Goal: Check status: Check status

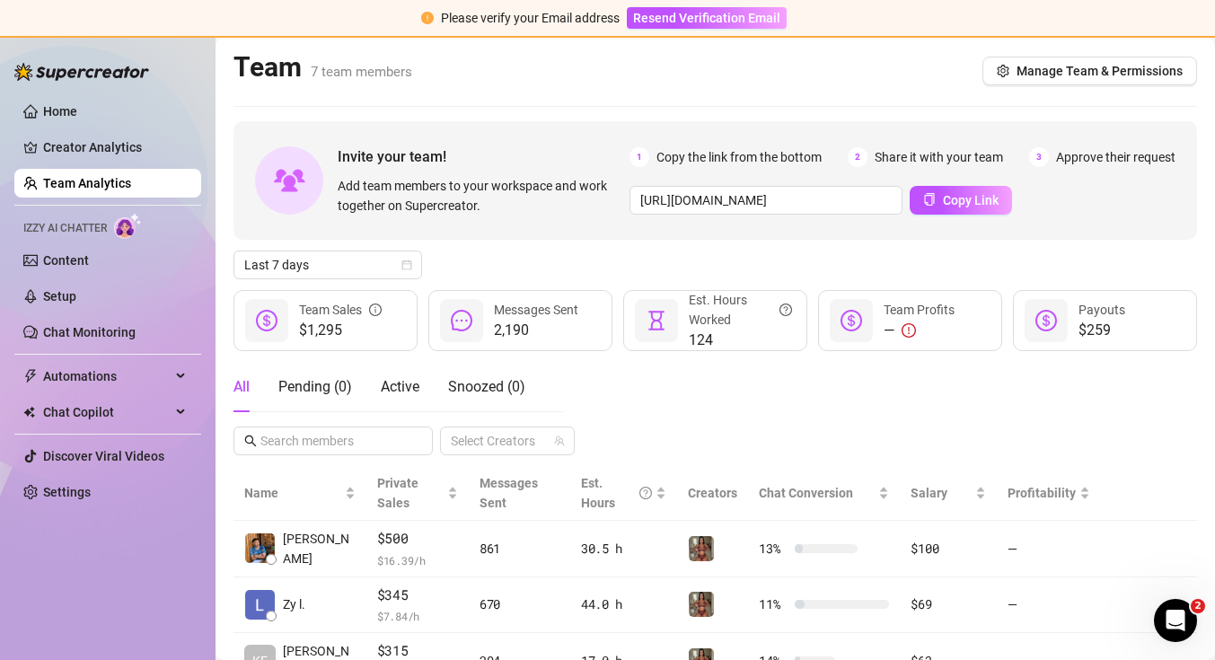
scroll to position [110, 0]
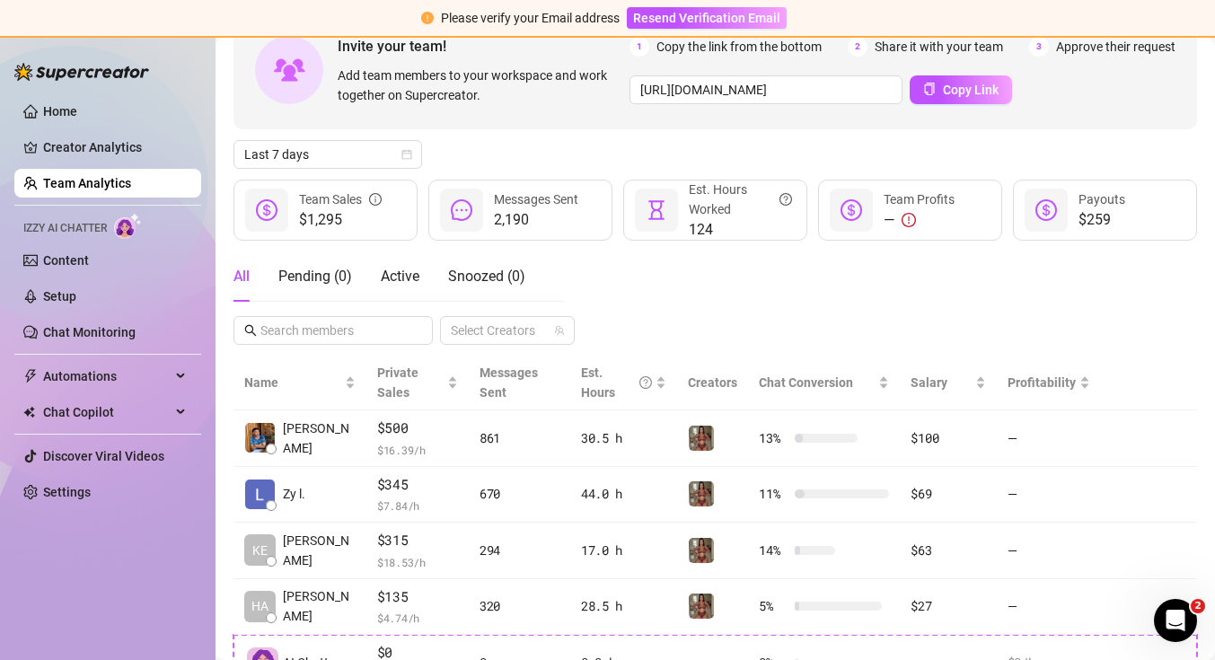
click at [98, 187] on link "Team Analytics" at bounding box center [87, 183] width 88 height 14
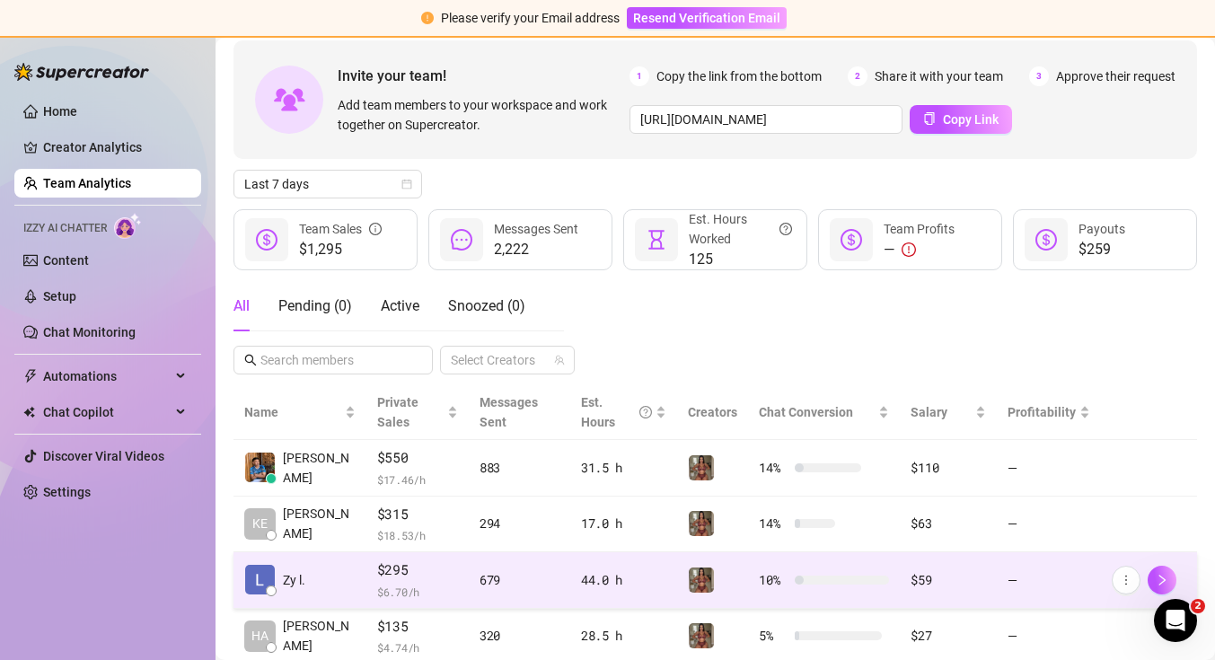
scroll to position [110, 0]
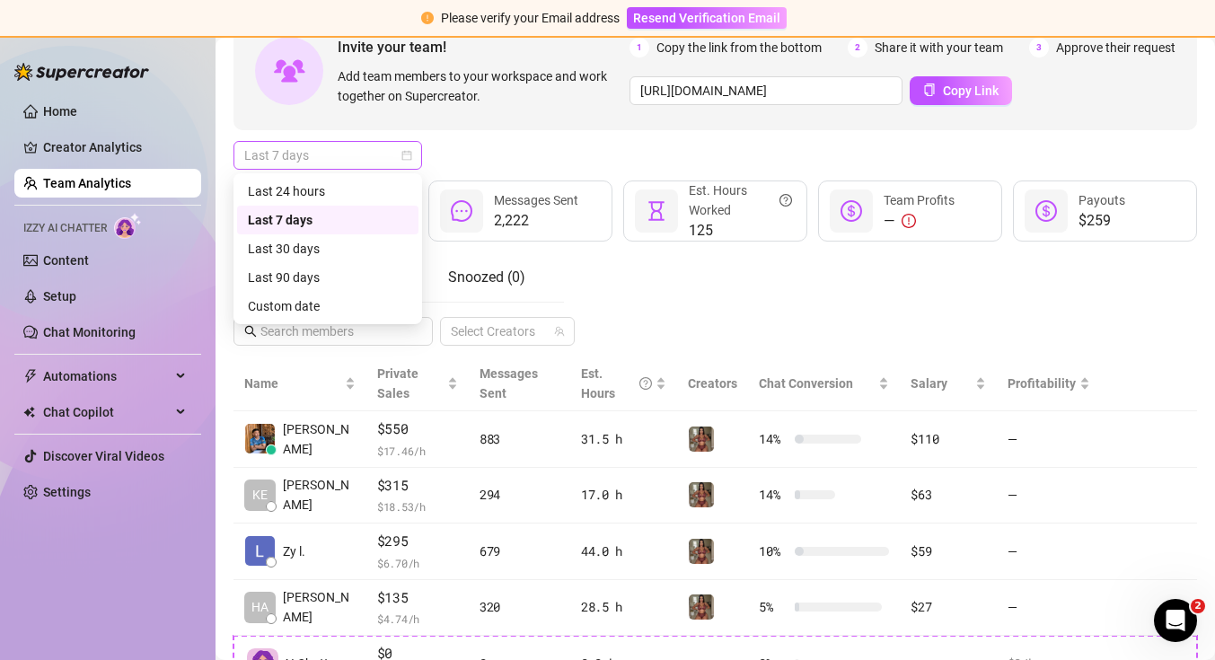
click at [385, 156] on span "Last 7 days" at bounding box center [327, 155] width 167 height 27
click at [335, 301] on div "Custom date" at bounding box center [328, 306] width 160 height 20
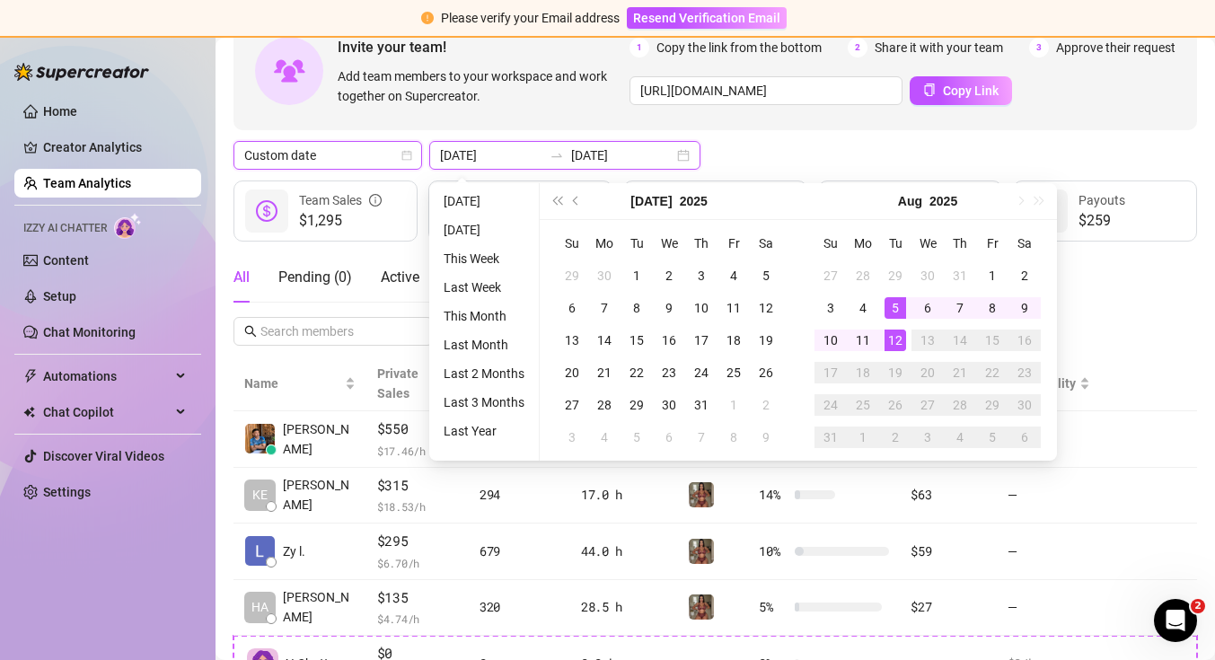
click at [505, 159] on input "2025-08-05" at bounding box center [491, 156] width 102 height 20
type input "2025-08-01"
click at [994, 271] on div "1" at bounding box center [993, 276] width 22 height 22
type input "2025-08-12"
click at [901, 349] on div "12" at bounding box center [896, 341] width 22 height 22
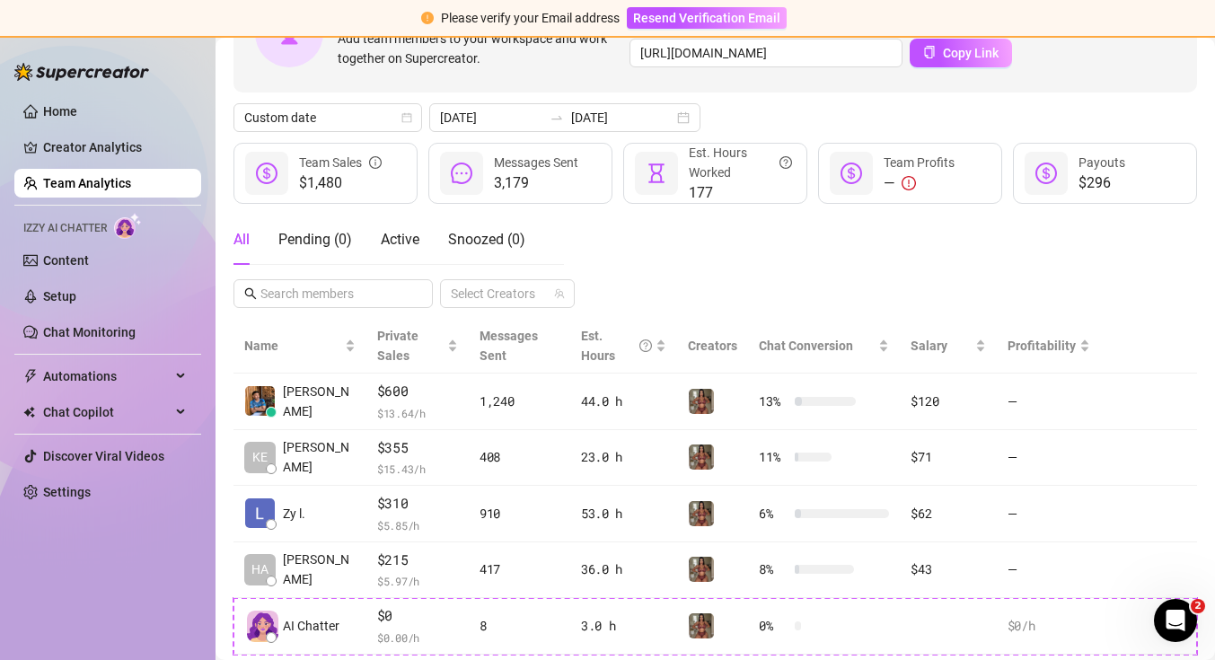
scroll to position [158, 0]
